Goal: Transaction & Acquisition: Purchase product/service

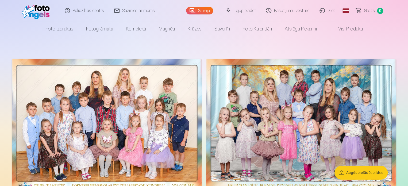
click at [253, 8] on link "Lejupielādēt" at bounding box center [241, 10] width 40 height 21
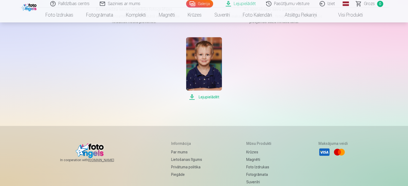
scroll to position [107, 0]
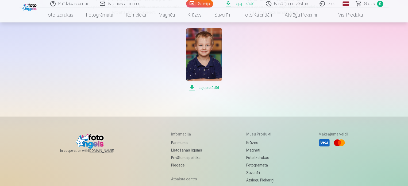
click at [210, 86] on span "Lejupielādēt" at bounding box center [204, 88] width 36 height 6
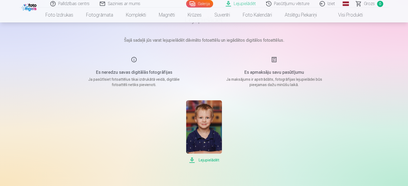
scroll to position [0, 0]
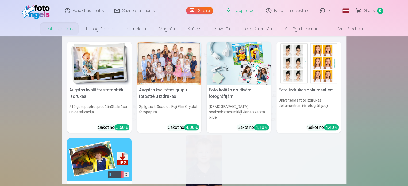
click at [72, 28] on link "Foto izdrukas" at bounding box center [59, 28] width 41 height 15
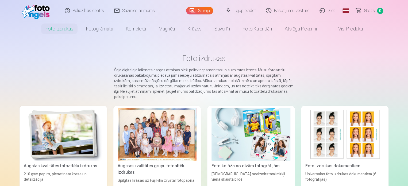
click at [203, 11] on link "Galerija" at bounding box center [199, 10] width 27 height 7
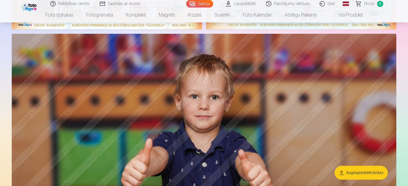
scroll to position [268, 0]
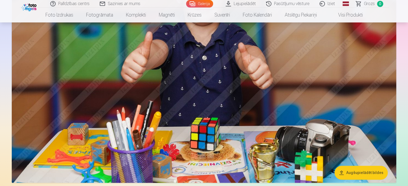
click at [372, 176] on button "Augšupielādēt bildes" at bounding box center [361, 173] width 53 height 14
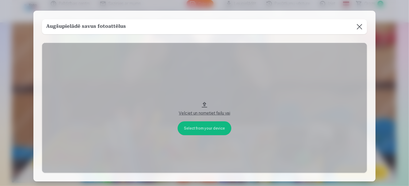
click at [361, 26] on button at bounding box center [359, 26] width 15 height 15
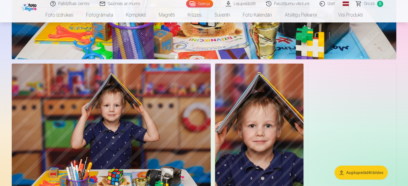
scroll to position [642, 0]
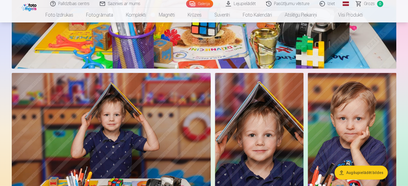
click at [287, 2] on link "Pasūtījumu vēsture" at bounding box center [288, 3] width 54 height 7
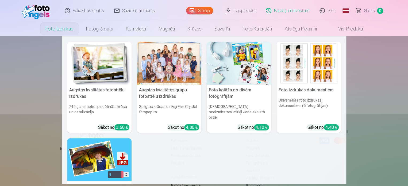
click at [50, 26] on link "Foto izdrukas" at bounding box center [59, 28] width 41 height 15
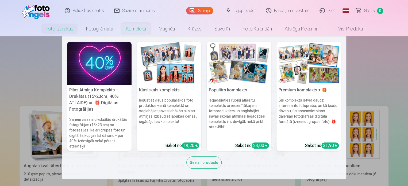
click at [132, 31] on link "Komplekti" at bounding box center [136, 28] width 33 height 15
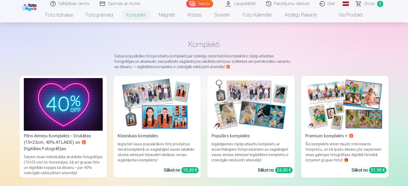
scroll to position [27, 0]
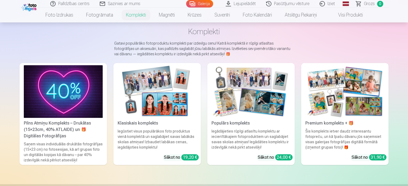
click at [63, 129] on div "Pilns Atmiņu Komplekts – Drukātas (15×23cm, 40% ATLAIDE) un 🎁 Digitālas Fotogrā…" at bounding box center [63, 129] width 83 height 19
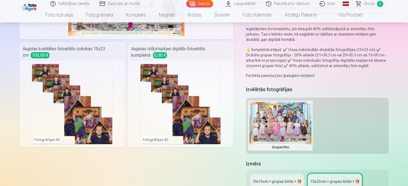
scroll to position [134, 0]
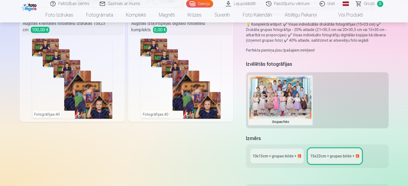
click at [274, 158] on div "10x15сm + grupas bilde + 🎁" at bounding box center [277, 156] width 49 height 5
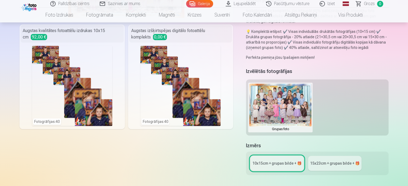
scroll to position [134, 0]
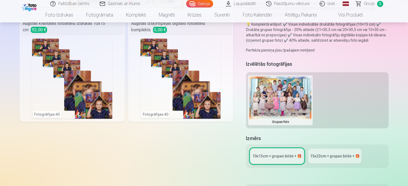
click at [331, 157] on div "15x23сm + grupas bilde + 🎁" at bounding box center [334, 156] width 49 height 5
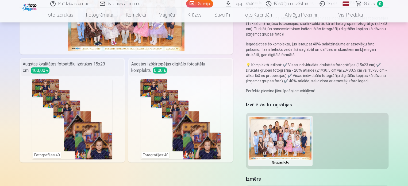
scroll to position [134, 0]
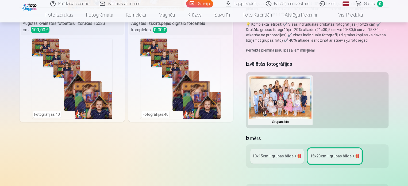
click at [290, 104] on button at bounding box center [280, 101] width 62 height 48
click at [280, 160] on div at bounding box center [204, 93] width 408 height 186
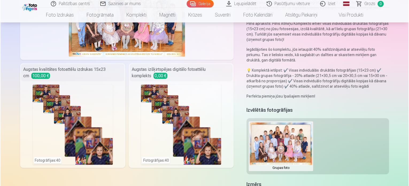
scroll to position [80, 0]
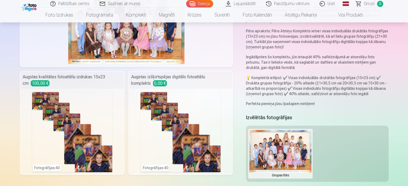
click at [41, 105] on div "Fotogrāfijas : 40" at bounding box center [72, 132] width 80 height 80
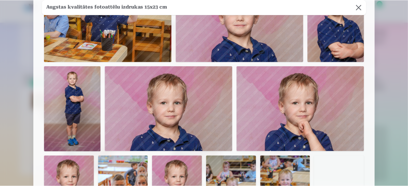
scroll to position [436, 0]
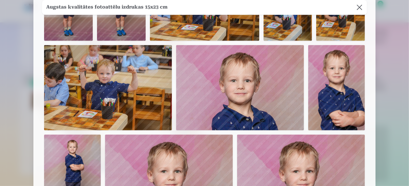
click at [363, 6] on button at bounding box center [359, 7] width 15 height 15
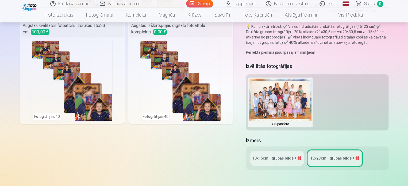
scroll to position [187, 0]
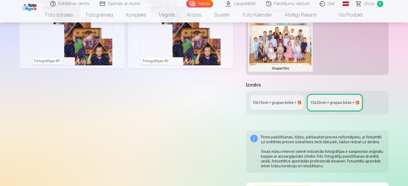
click at [272, 102] on div "10x15сm + grupas bilde + 🎁" at bounding box center [277, 102] width 49 height 5
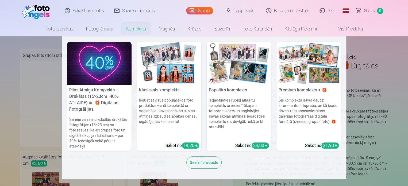
click at [132, 30] on link "Komplekti" at bounding box center [136, 28] width 33 height 15
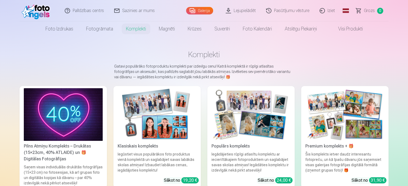
scroll to position [27, 0]
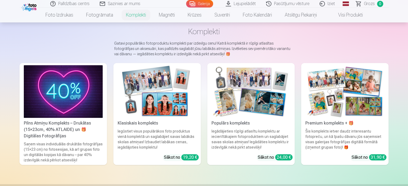
click at [256, 93] on img at bounding box center [251, 91] width 79 height 53
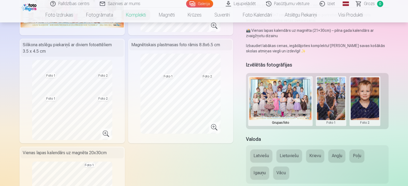
scroll to position [27, 0]
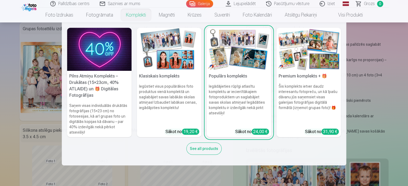
click at [109, 54] on img at bounding box center [99, 49] width 64 height 43
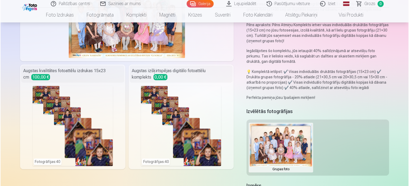
scroll to position [107, 0]
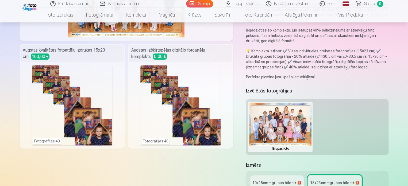
click at [51, 141] on div "Fotogrāfijas : 40" at bounding box center [72, 105] width 80 height 80
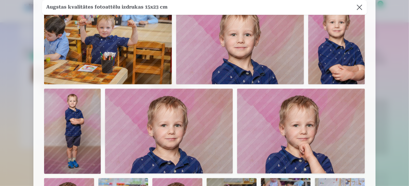
scroll to position [642, 0]
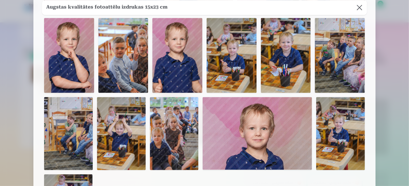
click at [128, 69] on img at bounding box center [123, 55] width 50 height 75
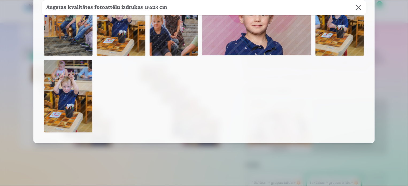
scroll to position [623, 0]
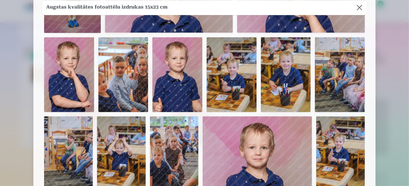
click at [361, 8] on button at bounding box center [359, 7] width 15 height 15
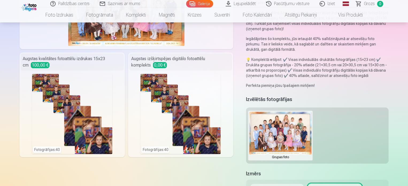
scroll to position [107, 0]
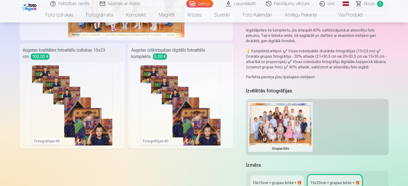
click at [282, 181] on div "10x15сm + grupas bilde + 🎁" at bounding box center [277, 182] width 49 height 5
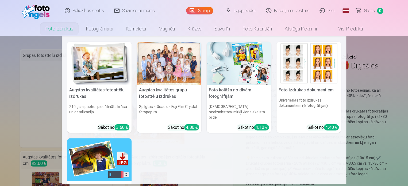
click at [67, 28] on link "Foto izdrukas" at bounding box center [59, 28] width 41 height 15
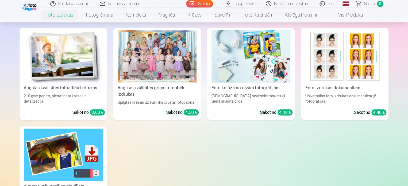
scroll to position [80, 0]
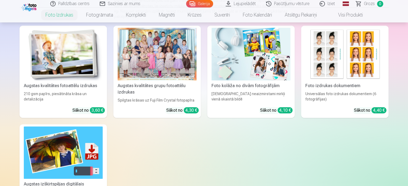
click at [164, 59] on div at bounding box center [157, 54] width 79 height 53
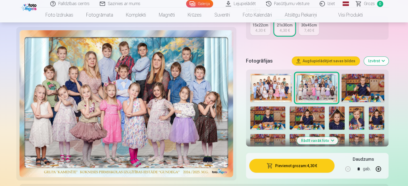
scroll to position [134, 0]
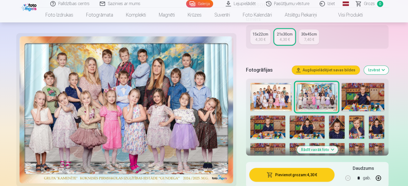
click at [301, 174] on button "Pievienot grozam : 4,30 €" at bounding box center [291, 175] width 85 height 14
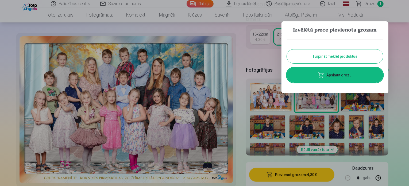
click at [337, 58] on button "Turpināt meklēt produktus" at bounding box center [335, 57] width 96 height 14
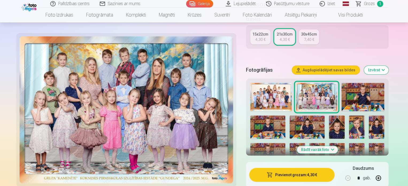
click at [282, 96] on img at bounding box center [270, 97] width 41 height 28
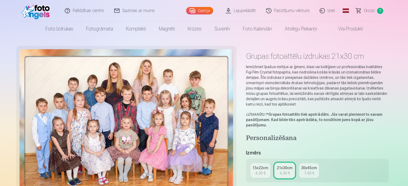
click at [263, 173] on div "4,30 €" at bounding box center [261, 173] width 10 height 5
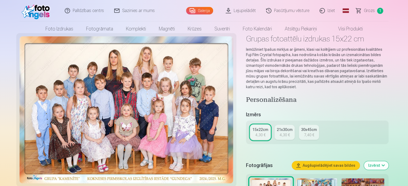
scroll to position [54, 0]
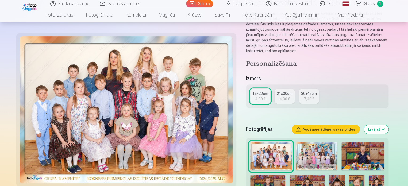
click at [329, 130] on button "Augšupielādējiet savas bildes" at bounding box center [326, 129] width 68 height 9
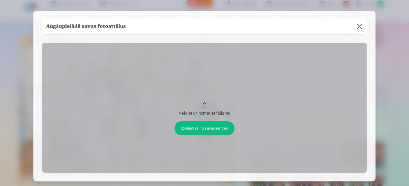
click at [355, 24] on button at bounding box center [359, 26] width 15 height 15
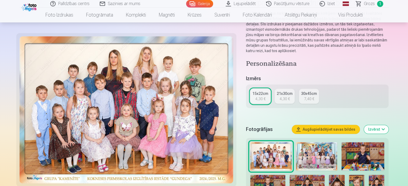
click at [359, 25] on p "Iemūžiniet īpašus mirkļus ar ģimeni, klasi vai kolēģiem uz profesionālas kvalit…" at bounding box center [317, 32] width 143 height 43
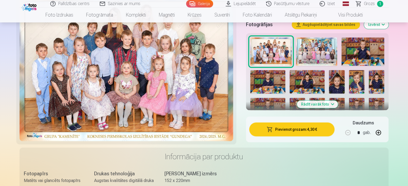
scroll to position [161, 0]
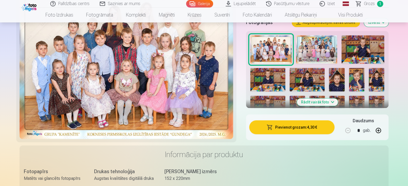
click at [307, 130] on button "Pievienot grozam : 4,30 €" at bounding box center [291, 127] width 85 height 14
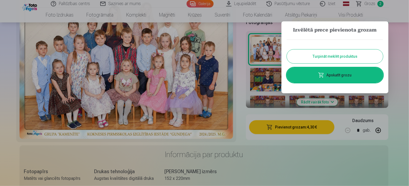
click at [343, 54] on button "Turpināt meklēt produktus" at bounding box center [335, 57] width 96 height 14
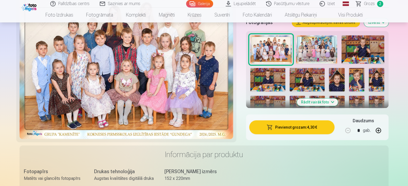
click at [363, 50] on img at bounding box center [363, 49] width 43 height 28
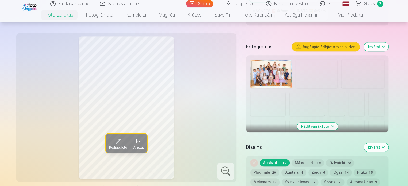
scroll to position [161, 0]
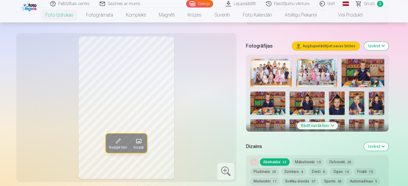
click at [309, 163] on button "Mākslinieki 15" at bounding box center [308, 161] width 32 height 7
click at [342, 162] on button "Dzīvnieki 28" at bounding box center [340, 161] width 28 height 7
click at [279, 168] on button "Pludmale 20" at bounding box center [264, 171] width 29 height 7
click at [282, 173] on button "Dzintars 4" at bounding box center [294, 171] width 25 height 7
click at [279, 162] on button "Abstraktie 12" at bounding box center [275, 161] width 30 height 7
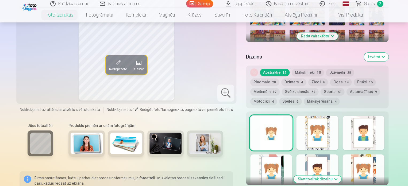
scroll to position [241, 0]
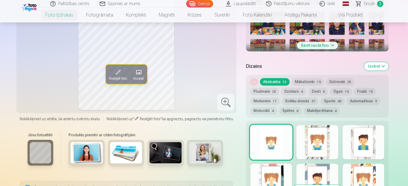
click at [314, 129] on div at bounding box center [317, 142] width 42 height 34
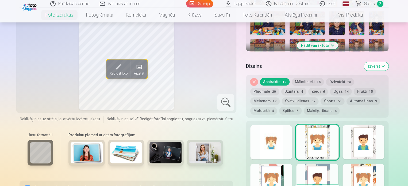
click at [282, 144] on div at bounding box center [271, 142] width 42 height 34
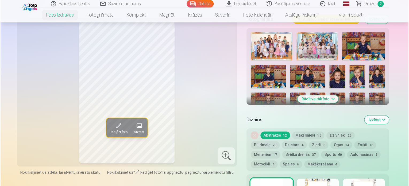
scroll to position [294, 0]
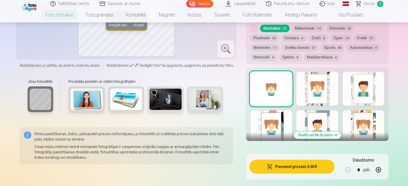
click at [315, 166] on button "Pievienot grozam : 3,60 €" at bounding box center [291, 167] width 85 height 14
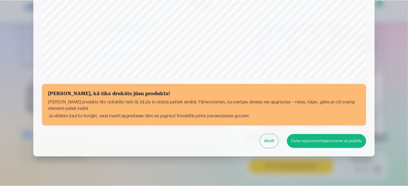
scroll to position [199, 0]
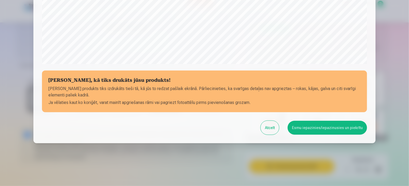
click at [317, 129] on button "Esmu iepazinies/iepazinusies un piekrītu" at bounding box center [327, 128] width 79 height 14
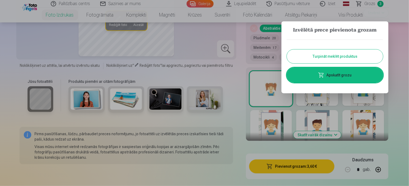
click at [333, 53] on button "Turpināt meklēt produktus" at bounding box center [335, 57] width 96 height 14
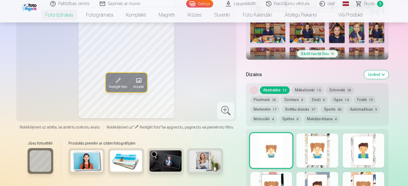
scroll to position [241, 0]
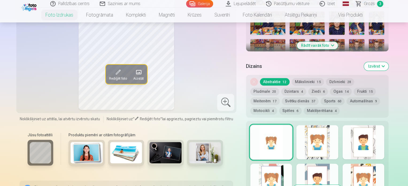
click at [320, 46] on button "Rādīt vairāk foto" at bounding box center [317, 45] width 41 height 7
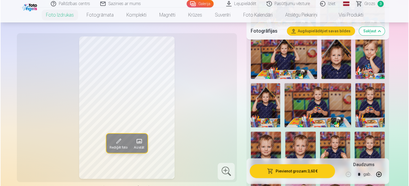
scroll to position [294, 0]
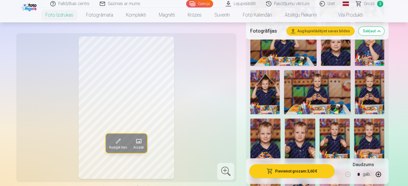
click at [319, 96] on img at bounding box center [317, 92] width 66 height 44
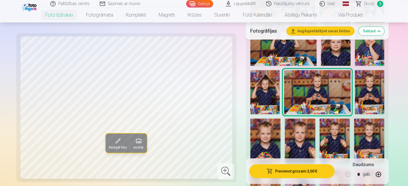
click at [306, 171] on button "Pievienot grozam : 3,60 €" at bounding box center [291, 171] width 85 height 14
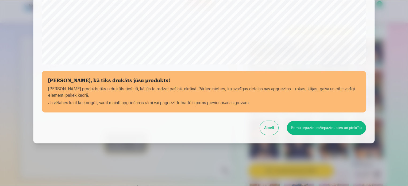
scroll to position [199, 0]
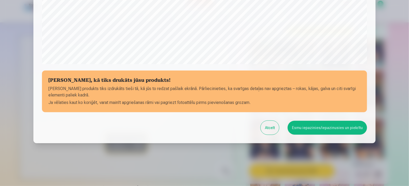
click at [345, 130] on button "Esmu iepazinies/iepazinusies un piekrītu" at bounding box center [327, 128] width 79 height 14
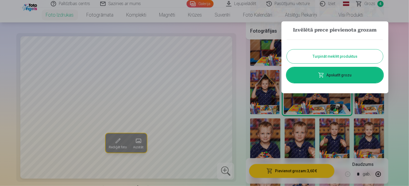
click at [344, 56] on button "Turpināt meklēt produktus" at bounding box center [335, 57] width 96 height 14
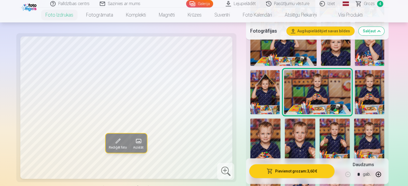
scroll to position [268, 0]
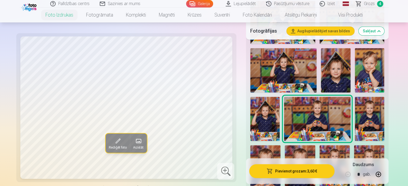
click at [341, 70] on img at bounding box center [335, 70] width 29 height 44
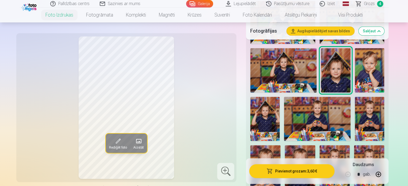
click at [297, 69] on img at bounding box center [283, 70] width 66 height 44
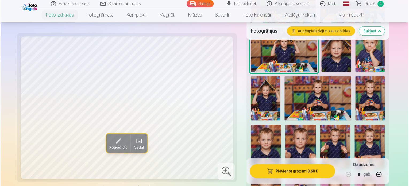
scroll to position [321, 0]
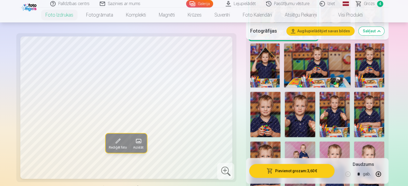
click at [303, 168] on button "Pievienot grozam : 3,60 €" at bounding box center [291, 171] width 85 height 14
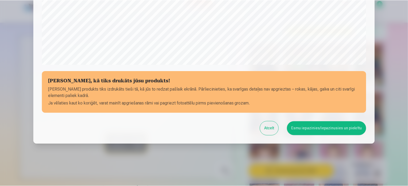
scroll to position [199, 0]
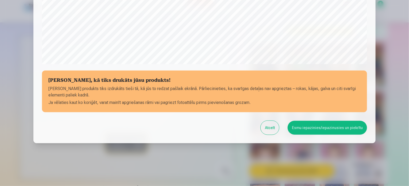
click at [331, 128] on button "Esmu iepazinies/iepazinusies un piekrītu" at bounding box center [327, 128] width 79 height 14
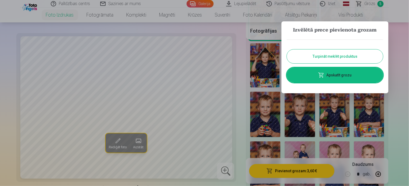
click at [341, 52] on button "Turpināt meklēt produktus" at bounding box center [335, 57] width 96 height 14
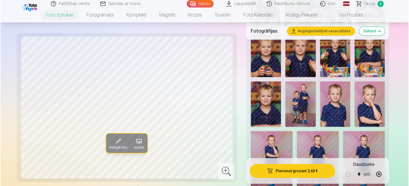
scroll to position [401, 0]
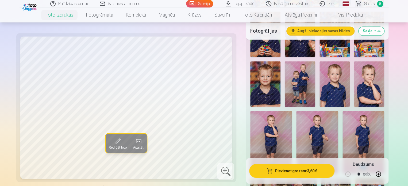
click at [363, 85] on img at bounding box center [369, 83] width 30 height 45
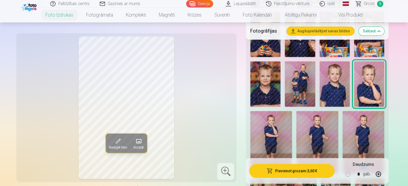
click at [297, 173] on button "Pievienot grozam : 3,60 €" at bounding box center [291, 171] width 85 height 14
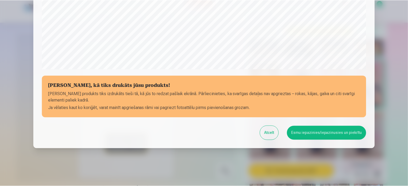
scroll to position [199, 0]
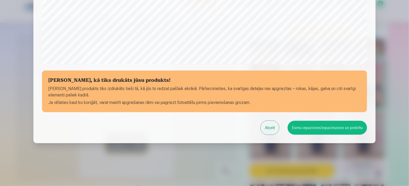
click at [321, 126] on button "Esmu iepazinies/iepazinusies un piekrītu" at bounding box center [327, 128] width 79 height 14
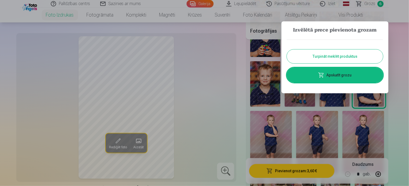
click at [344, 57] on button "Turpināt meklēt produktus" at bounding box center [335, 57] width 96 height 14
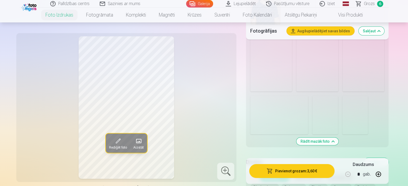
scroll to position [803, 0]
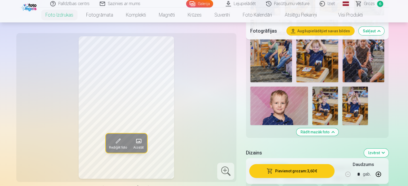
click at [359, 108] on img at bounding box center [356, 106] width 26 height 39
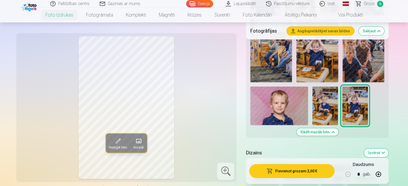
click at [322, 111] on img at bounding box center [326, 106] width 26 height 39
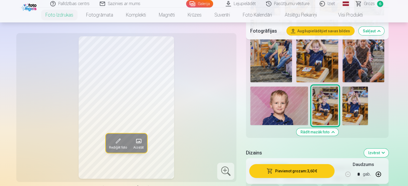
click at [357, 109] on img at bounding box center [356, 106] width 26 height 39
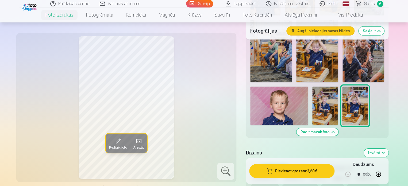
scroll to position [776, 0]
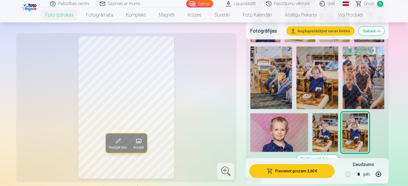
click at [314, 81] on img at bounding box center [317, 78] width 42 height 63
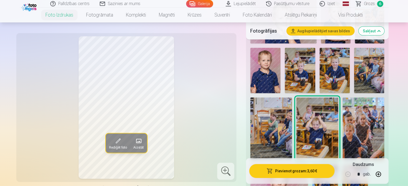
scroll to position [722, 0]
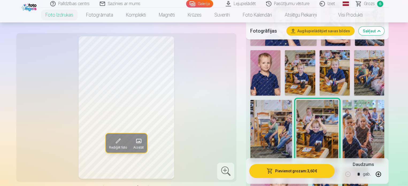
click at [357, 75] on img at bounding box center [369, 72] width 30 height 45
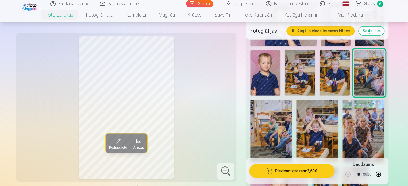
click at [336, 70] on img at bounding box center [335, 72] width 30 height 45
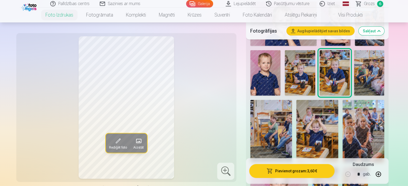
click at [303, 77] on img at bounding box center [300, 72] width 30 height 45
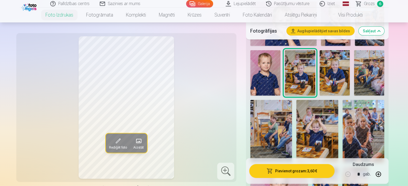
click at [310, 131] on img at bounding box center [317, 131] width 42 height 63
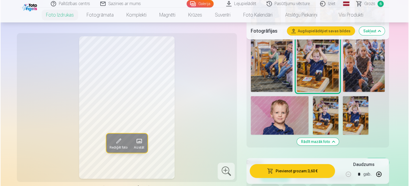
scroll to position [803, 0]
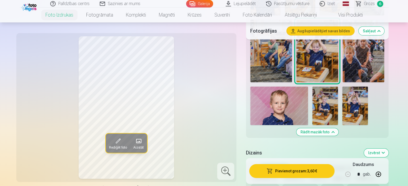
click at [330, 104] on img at bounding box center [326, 106] width 26 height 39
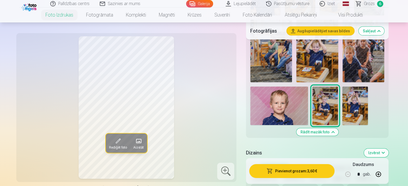
click at [353, 97] on img at bounding box center [356, 106] width 26 height 39
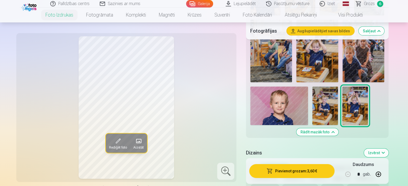
click at [328, 79] on img at bounding box center [317, 51] width 42 height 63
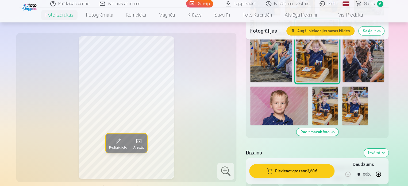
click at [304, 169] on button "Pievienot grozam : 3,60 €" at bounding box center [291, 171] width 85 height 14
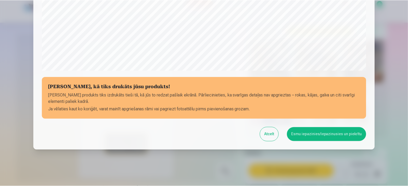
scroll to position [199, 0]
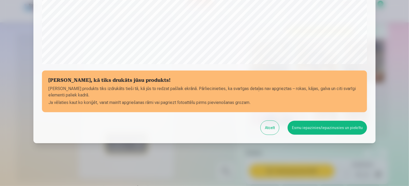
click at [331, 127] on button "Esmu iepazinies/iepazinusies un piekrītu" at bounding box center [327, 128] width 79 height 14
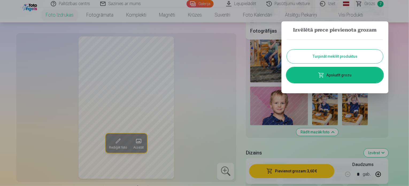
click at [341, 59] on button "Turpināt meklēt produktus" at bounding box center [335, 57] width 96 height 14
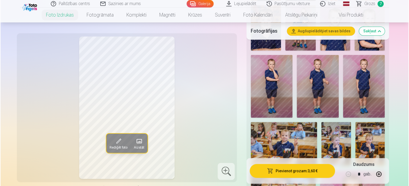
scroll to position [508, 0]
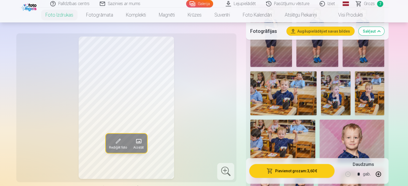
click at [342, 94] on img at bounding box center [335, 93] width 29 height 44
click at [359, 96] on img at bounding box center [369, 93] width 29 height 44
click at [302, 169] on button "Pievienot grozam : 3,60 €" at bounding box center [291, 171] width 85 height 14
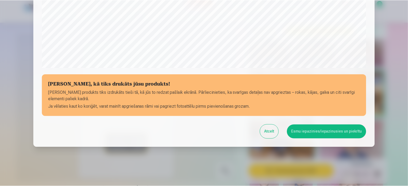
scroll to position [199, 0]
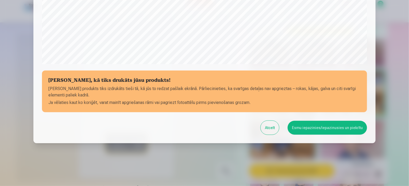
click at [320, 129] on button "Esmu iepazinies/iepazinusies un piekrītu" at bounding box center [327, 128] width 79 height 14
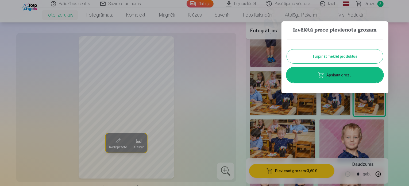
click at [338, 60] on button "Turpināt meklēt produktus" at bounding box center [335, 57] width 96 height 14
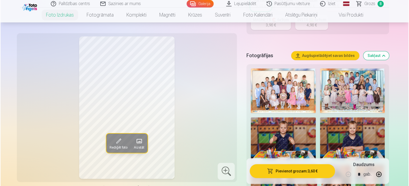
scroll to position [161, 0]
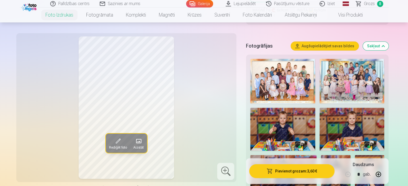
click at [300, 131] on img at bounding box center [282, 129] width 65 height 43
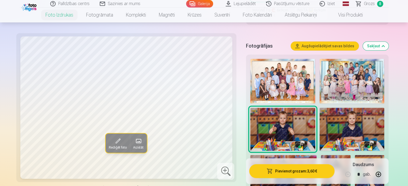
click at [296, 173] on button "Pievienot grozam : 3,60 €" at bounding box center [291, 171] width 85 height 14
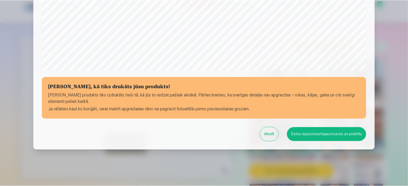
scroll to position [199, 0]
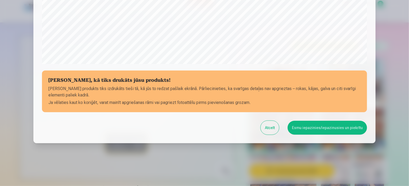
click at [315, 125] on button "Esmu iepazinies/iepazinusies un piekrītu" at bounding box center [327, 128] width 79 height 14
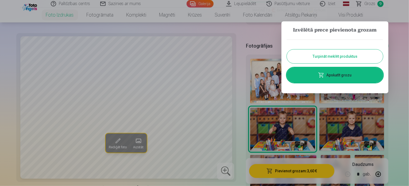
click at [340, 79] on link "Apskatīt grozu" at bounding box center [335, 75] width 96 height 15
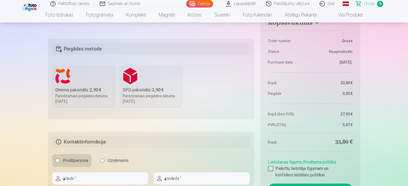
scroll to position [615, 0]
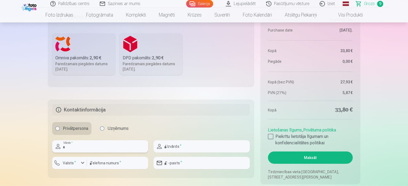
click at [113, 146] on input "text" at bounding box center [100, 146] width 96 height 12
type input "*****"
type input "*********"
type input "********"
drag, startPoint x: 211, startPoint y: 164, endPoint x: 130, endPoint y: 163, distance: 81.3
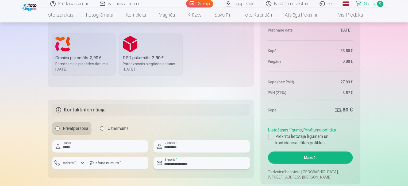
click at [130, 163] on div "**********" at bounding box center [151, 156] width 198 height 33
type input "*"
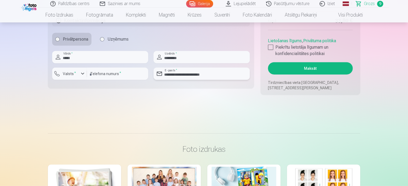
scroll to position [696, 0]
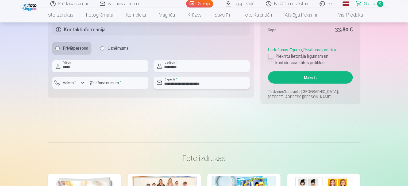
type input "**********"
click at [273, 56] on div at bounding box center [270, 56] width 5 height 5
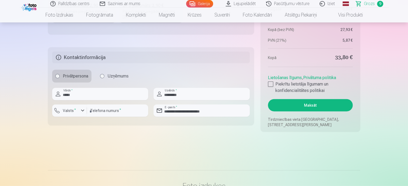
scroll to position [615, 0]
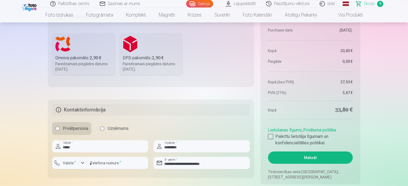
click at [71, 42] on label "Omniva pakomāts : 2,90 € Paredzamais piegādes datums 1.11.2025." at bounding box center [83, 54] width 63 height 42
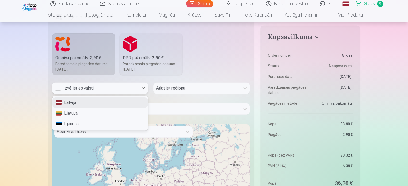
click at [102, 90] on div "Izvēlieties valsti" at bounding box center [95, 88] width 81 height 6
click at [101, 101] on div "Latvija" at bounding box center [100, 102] width 96 height 11
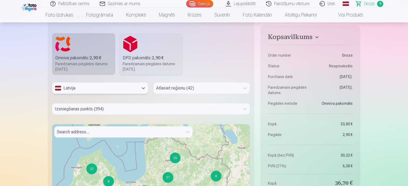
click at [190, 87] on div at bounding box center [196, 88] width 81 height 7
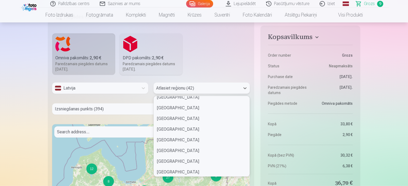
scroll to position [214, 0]
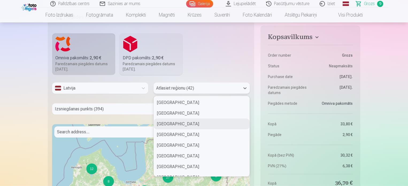
click at [180, 125] on div "Aizkraukles novads" at bounding box center [202, 124] width 96 height 11
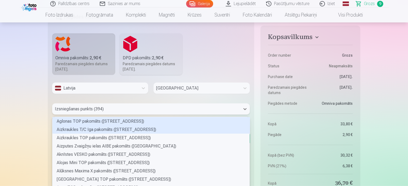
scroll to position [628, 0]
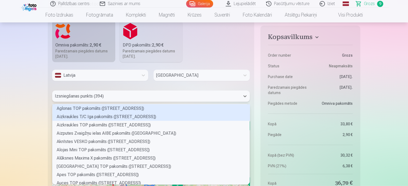
click at [137, 102] on div "394 results available. Use Up and Down to choose options, press Enter to select…" at bounding box center [151, 96] width 198 height 11
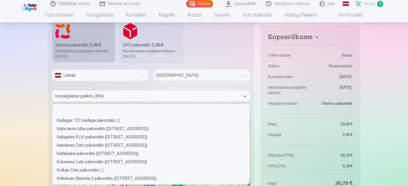
scroll to position [830, 0]
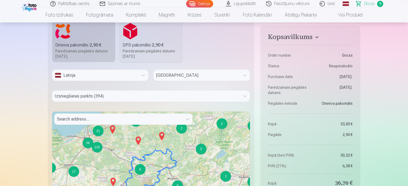
click at [134, 51] on div "Paredzamais piegādes datums 1.11.2025." at bounding box center [151, 53] width 57 height 11
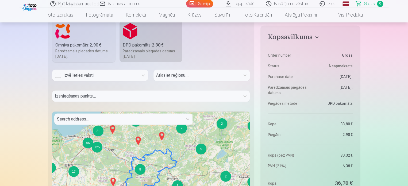
click at [123, 75] on div "Izvēlieties valsti" at bounding box center [95, 75] width 81 height 6
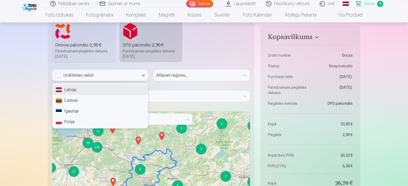
click at [123, 87] on div "Latvija" at bounding box center [100, 90] width 96 height 11
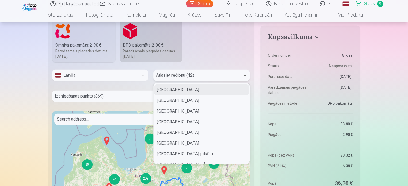
click at [204, 76] on div at bounding box center [196, 75] width 81 height 7
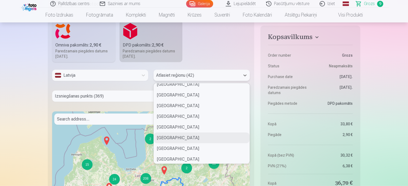
scroll to position [187, 0]
click at [180, 137] on div "Aizkraukles novads" at bounding box center [202, 138] width 96 height 11
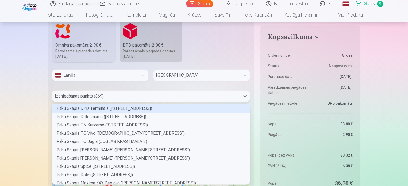
click at [117, 94] on div at bounding box center [146, 96] width 183 height 7
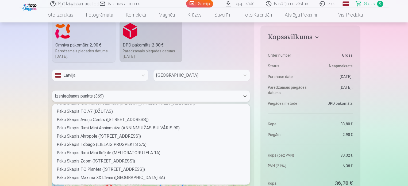
scroll to position [321, 0]
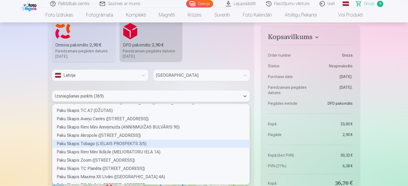
click at [114, 146] on div "Paku Skapis Tobago (LIELAIS PROSPEKTS 3/5)" at bounding box center [151, 144] width 198 height 8
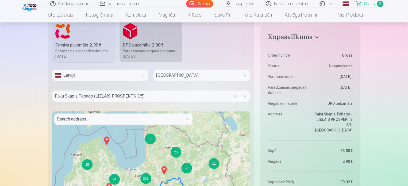
click at [193, 72] on div at bounding box center [196, 75] width 81 height 7
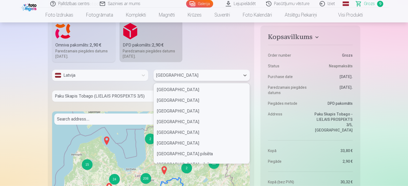
scroll to position [170, 0]
click at [182, 154] on div "Aizkraukles novads" at bounding box center [202, 155] width 96 height 11
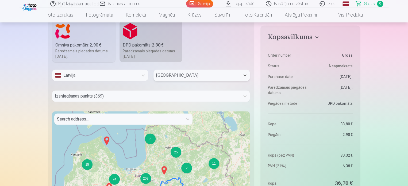
click at [219, 73] on div at bounding box center [196, 75] width 81 height 7
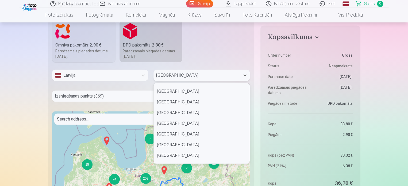
scroll to position [184, 0]
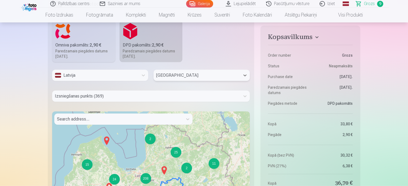
click at [211, 72] on div at bounding box center [196, 75] width 81 height 7
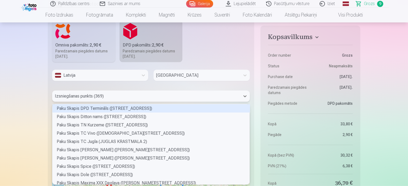
click at [120, 93] on div at bounding box center [146, 96] width 183 height 7
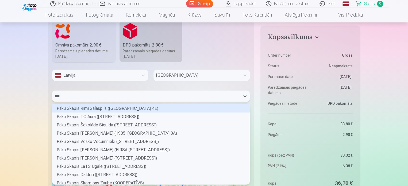
scroll to position [7, 196]
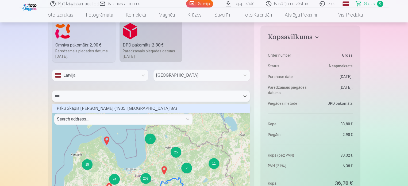
type input "****"
click at [125, 108] on div "Paku Skapis Maxima X Koknese (1905. GADA IELA 8A)" at bounding box center [151, 108] width 198 height 8
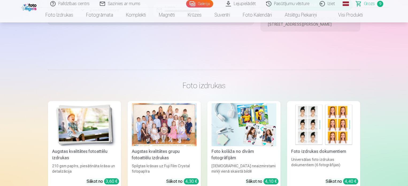
scroll to position [816, 0]
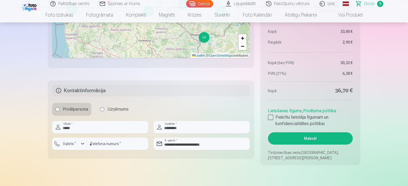
click at [310, 135] on button "Maksāt" at bounding box center [310, 138] width 85 height 12
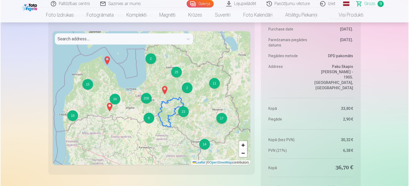
scroll to position [842, 0]
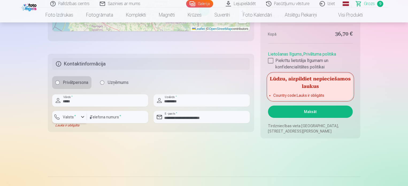
click at [74, 118] on label "Valsts *" at bounding box center [69, 117] width 17 height 5
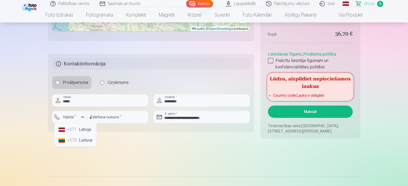
click at [76, 129] on div "+371" at bounding box center [72, 130] width 11 height 6
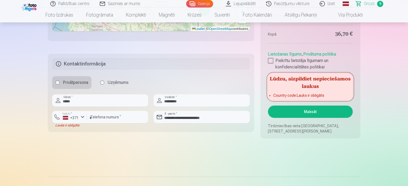
click at [304, 114] on button "Maksāt" at bounding box center [310, 112] width 85 height 12
